Goal: Task Accomplishment & Management: Manage account settings

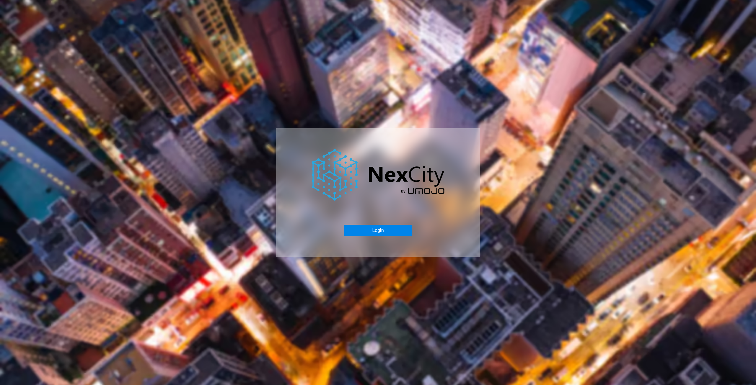
click at [372, 231] on button "Login" at bounding box center [378, 230] width 68 height 11
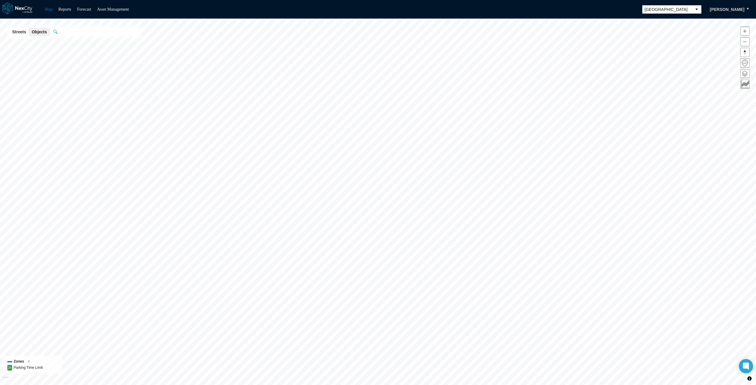
click at [115, 13] on div "Map Reports Forecast Asset Management [GEOGRAPHIC_DATA] [PERSON_NAME]" at bounding box center [378, 9] width 756 height 19
click at [114, 10] on link "Asset Management" at bounding box center [113, 9] width 32 height 4
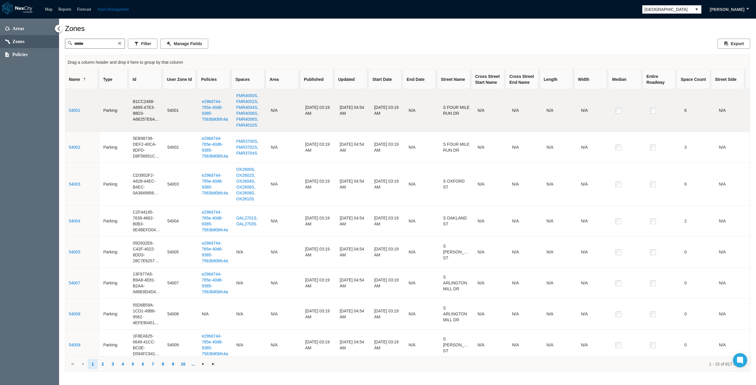
click at [74, 112] on link "54001" at bounding box center [75, 110] width 12 height 5
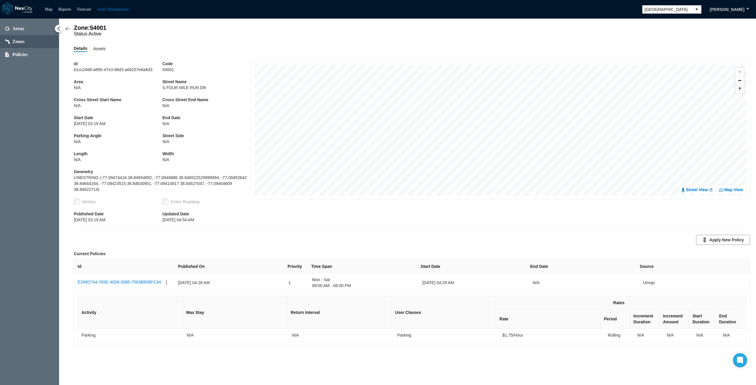
click at [99, 51] on span "Assets" at bounding box center [99, 48] width 12 height 6
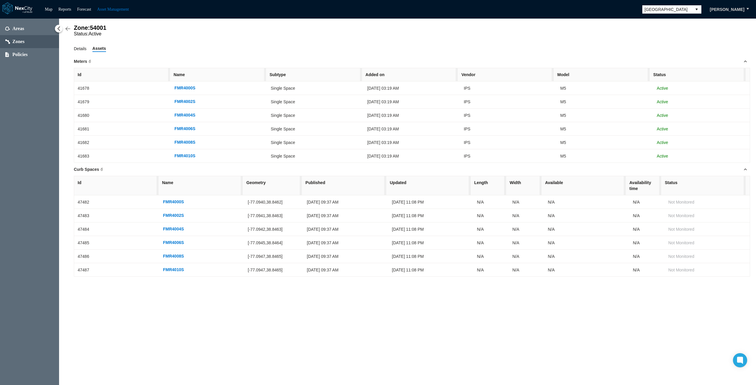
click at [78, 51] on span "Details" at bounding box center [80, 48] width 13 height 6
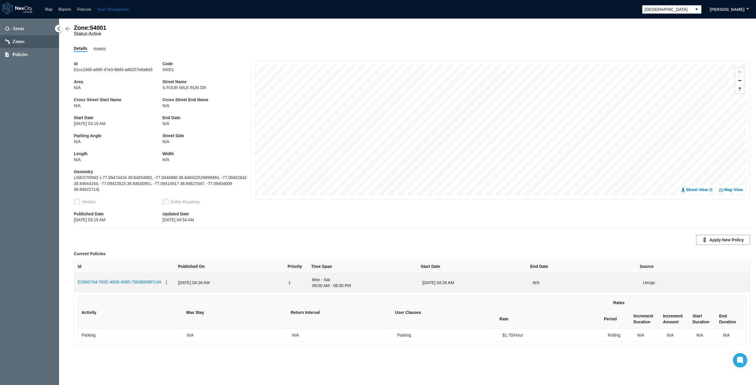
click at [109, 283] on link "E296D744-765E-40D6-9385-7563B80BFC4A" at bounding box center [120, 282] width 84 height 7
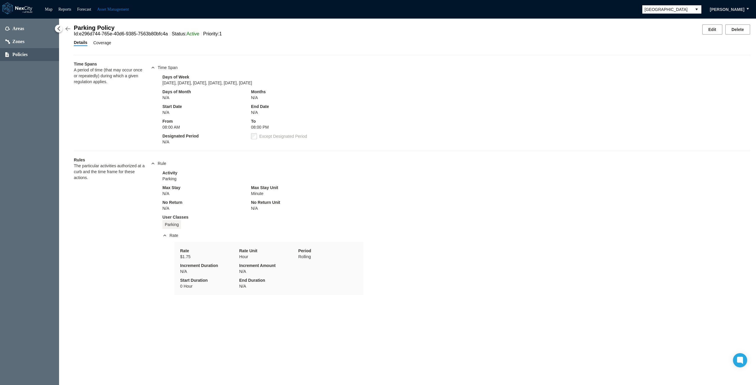
click at [102, 45] on span "Coverage" at bounding box center [102, 43] width 18 height 6
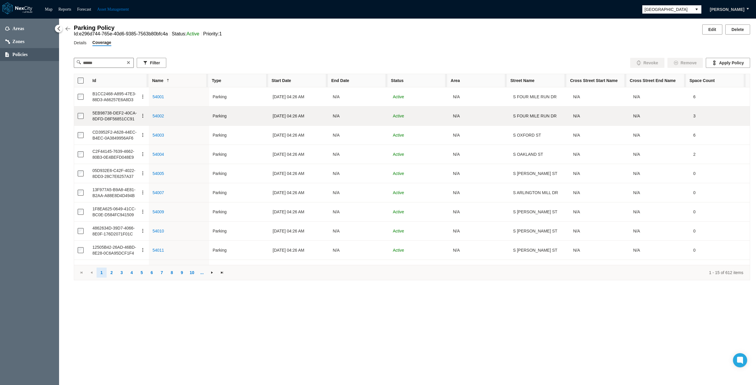
click at [142, 117] on button "button" at bounding box center [143, 116] width 5 height 12
click at [156, 130] on span "Revoke" at bounding box center [157, 130] width 15 height 6
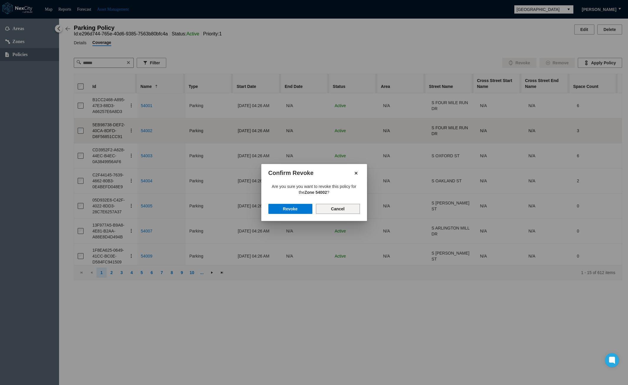
click at [342, 208] on button "Cancel" at bounding box center [338, 209] width 44 height 10
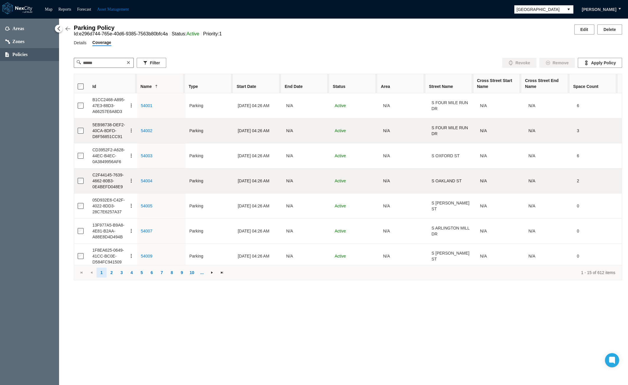
click at [130, 182] on button "button" at bounding box center [131, 181] width 5 height 18
click at [146, 210] on span "Remove" at bounding box center [145, 211] width 15 height 6
